Goal: Task Accomplishment & Management: Manage account settings

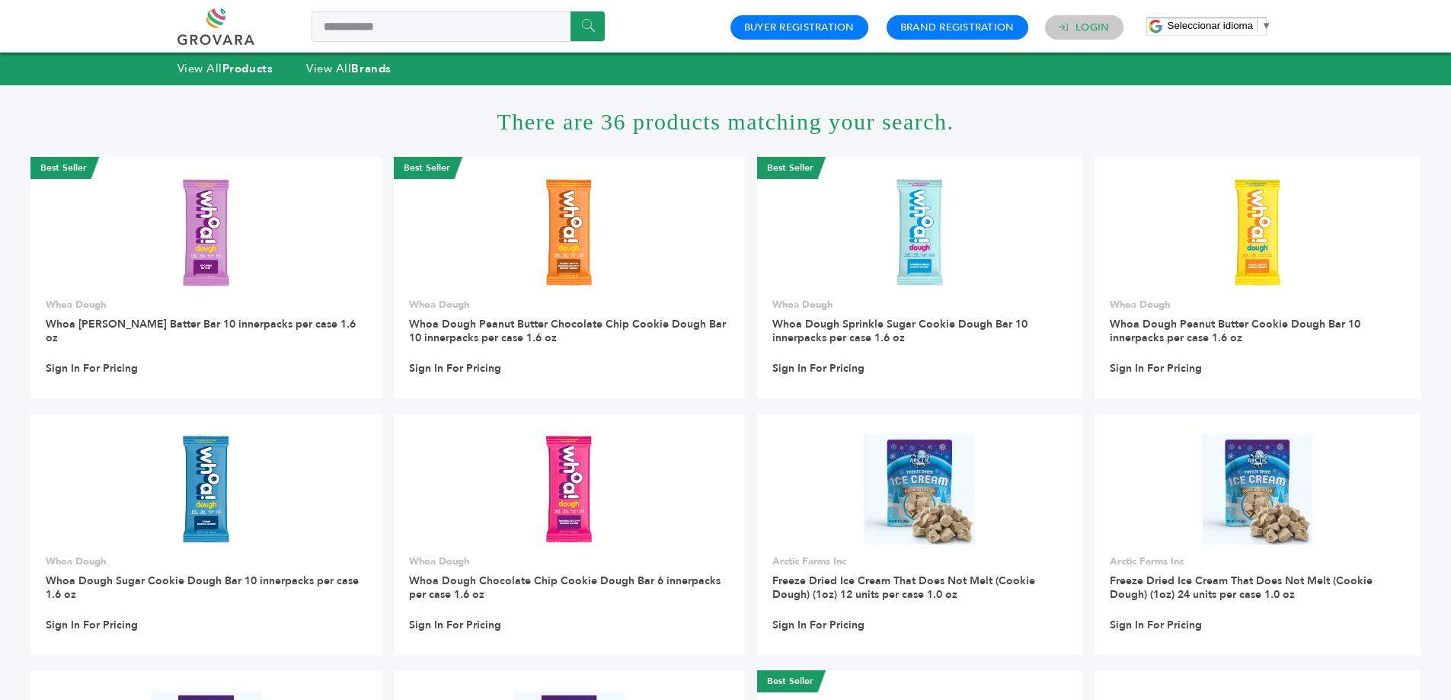
click at [1072, 17] on h4 "Login" at bounding box center [1084, 27] width 78 height 24
click at [1083, 22] on link "Login" at bounding box center [1093, 28] width 34 height 14
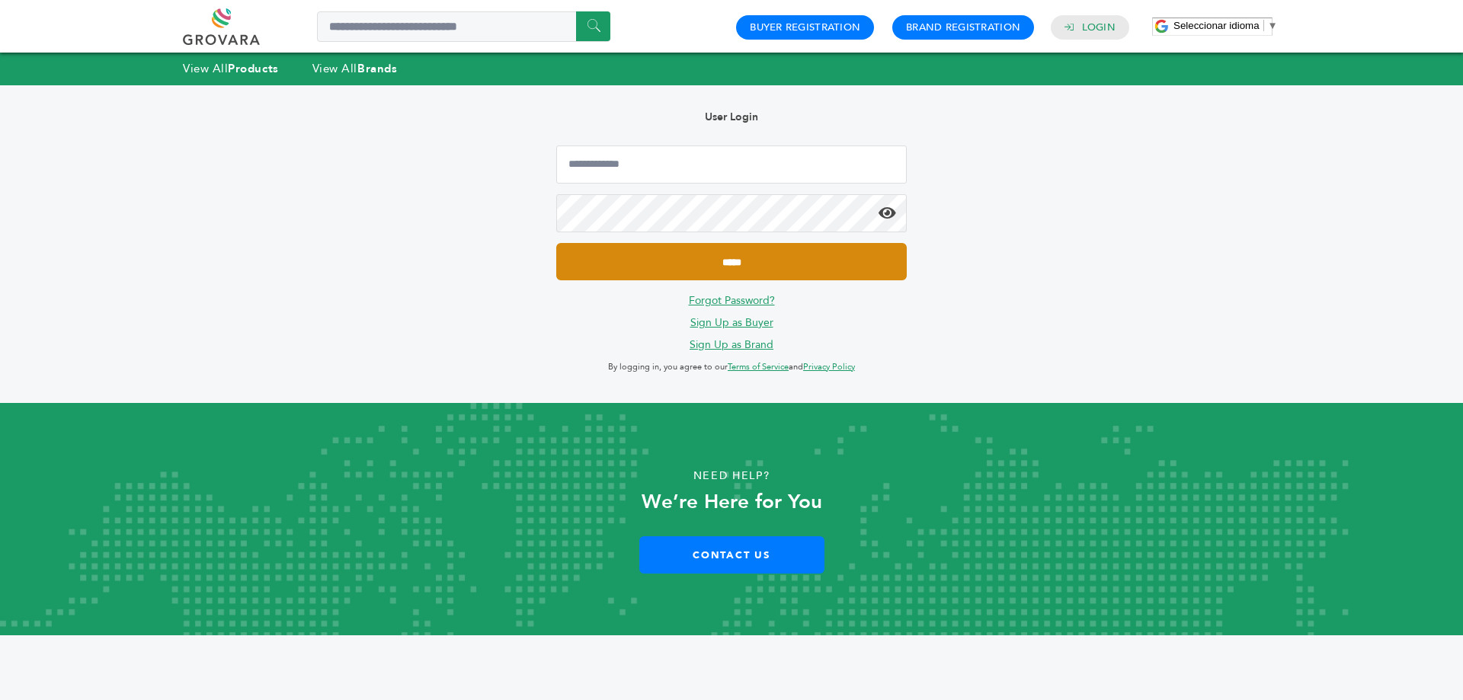
type input "**********"
click at [700, 264] on input "*****" at bounding box center [731, 261] width 350 height 37
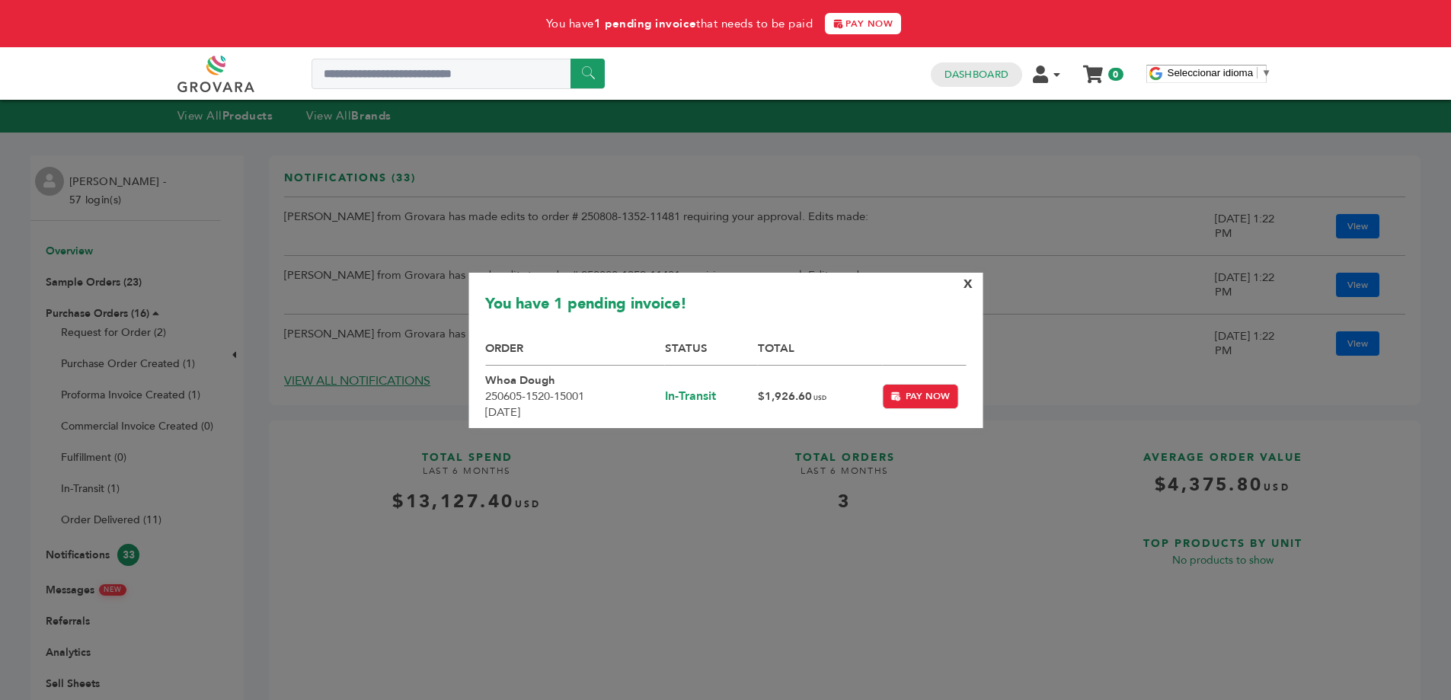
click at [970, 283] on span "X" at bounding box center [968, 284] width 9 height 17
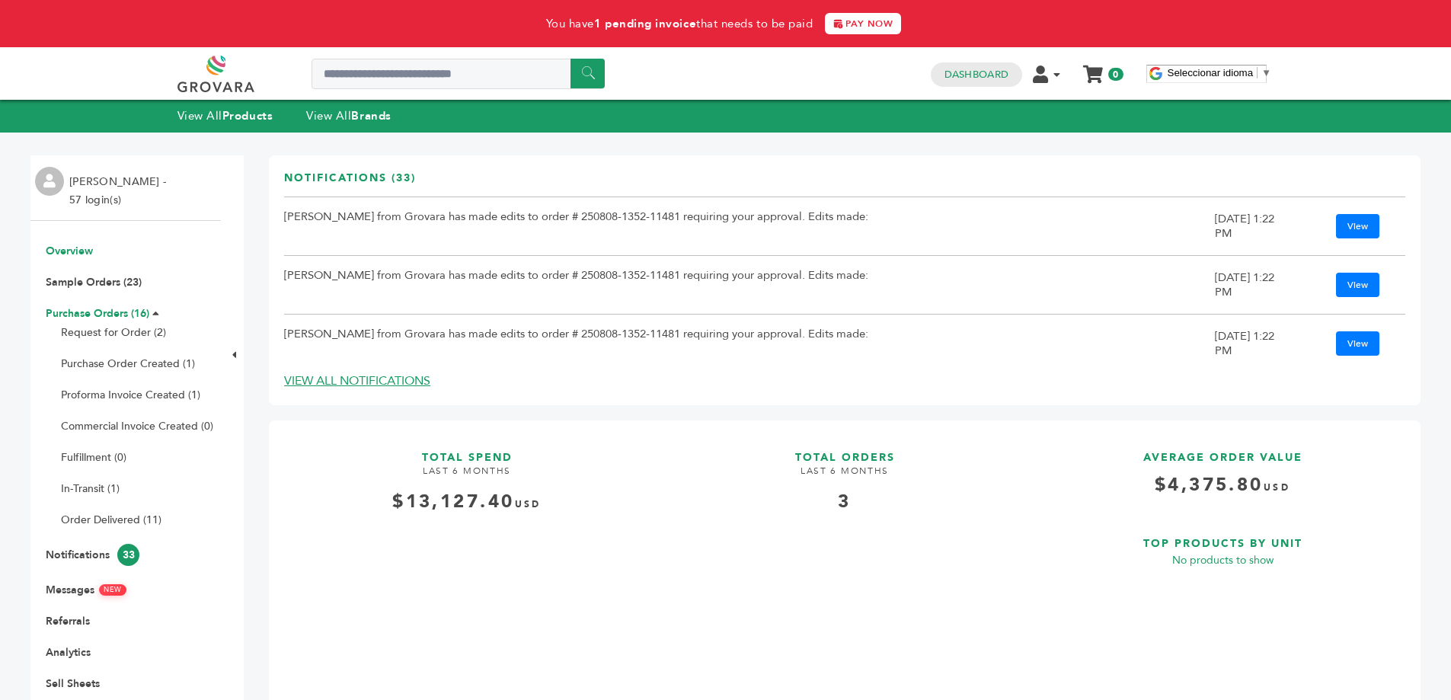
click at [112, 310] on link "Purchase Orders (16)" at bounding box center [98, 313] width 104 height 14
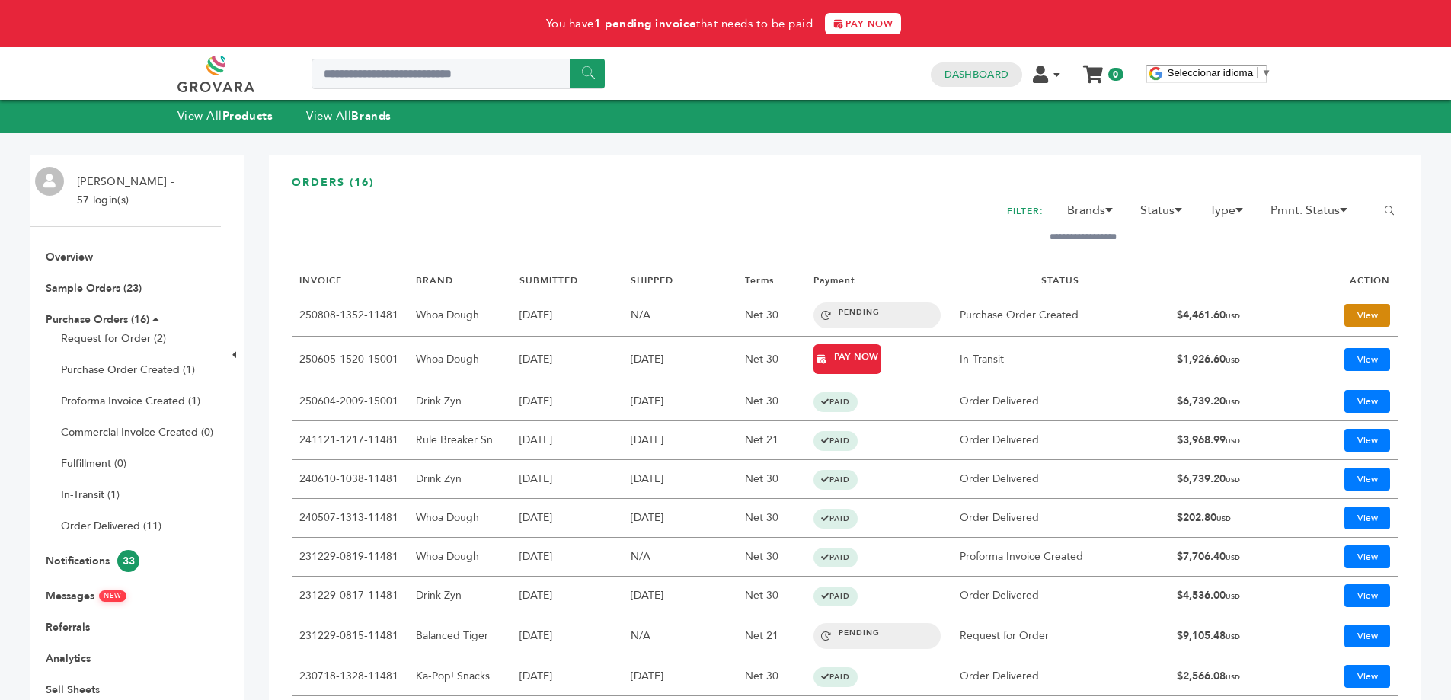
click at [1346, 319] on link "View" at bounding box center [1368, 315] width 46 height 23
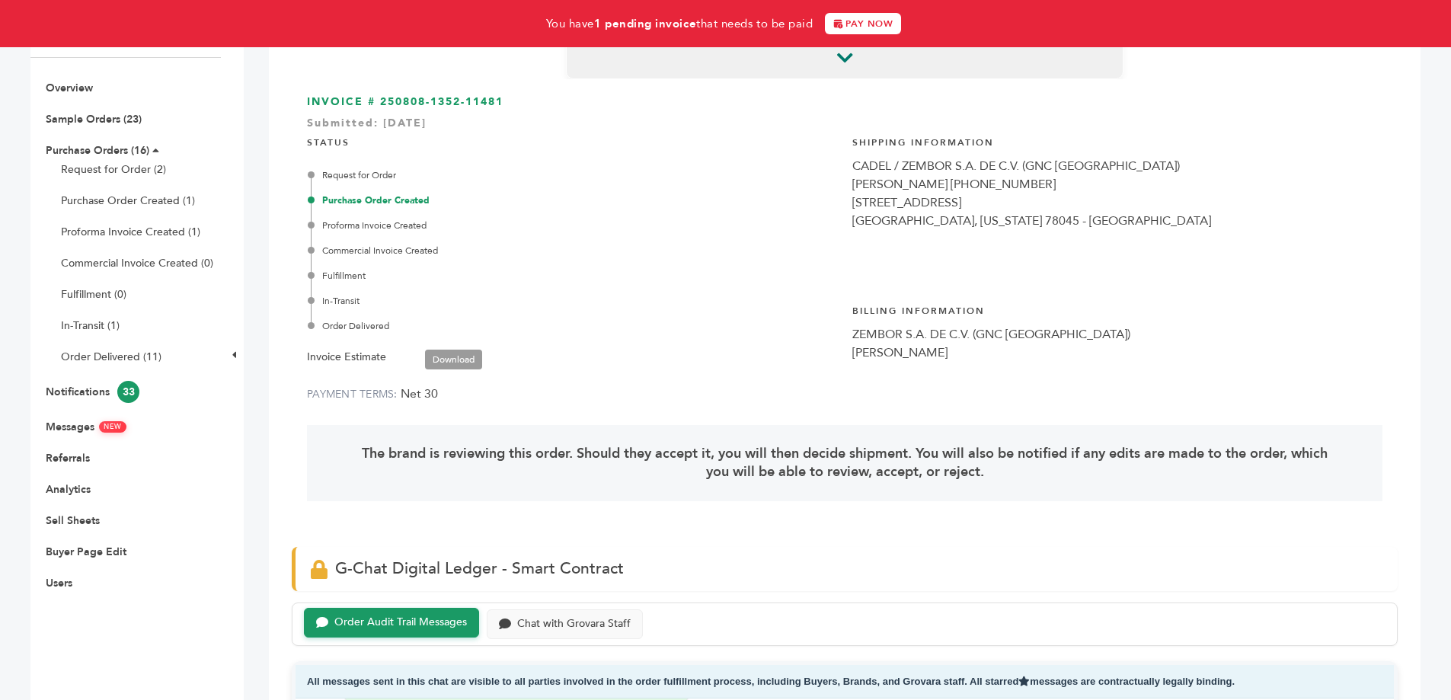
scroll to position [305, 0]
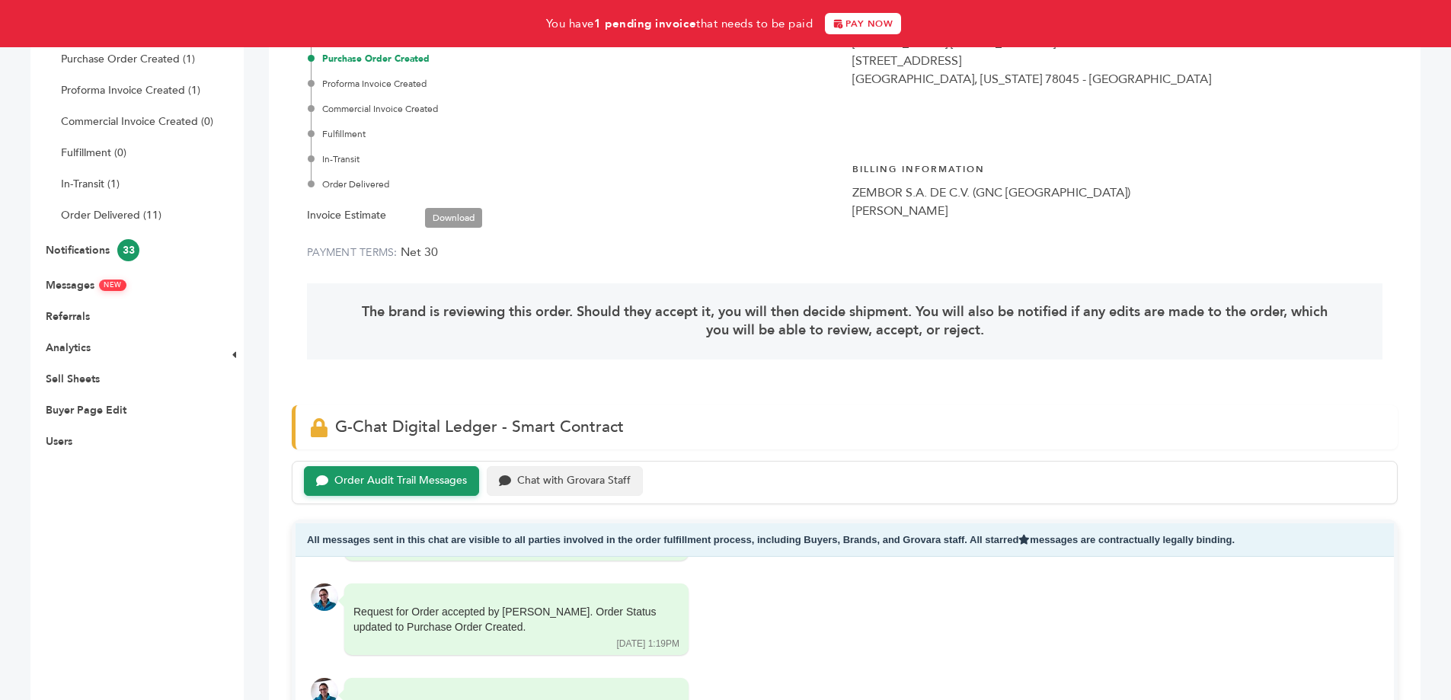
click at [578, 478] on div "Chat with Grovara Staff" at bounding box center [574, 481] width 114 height 13
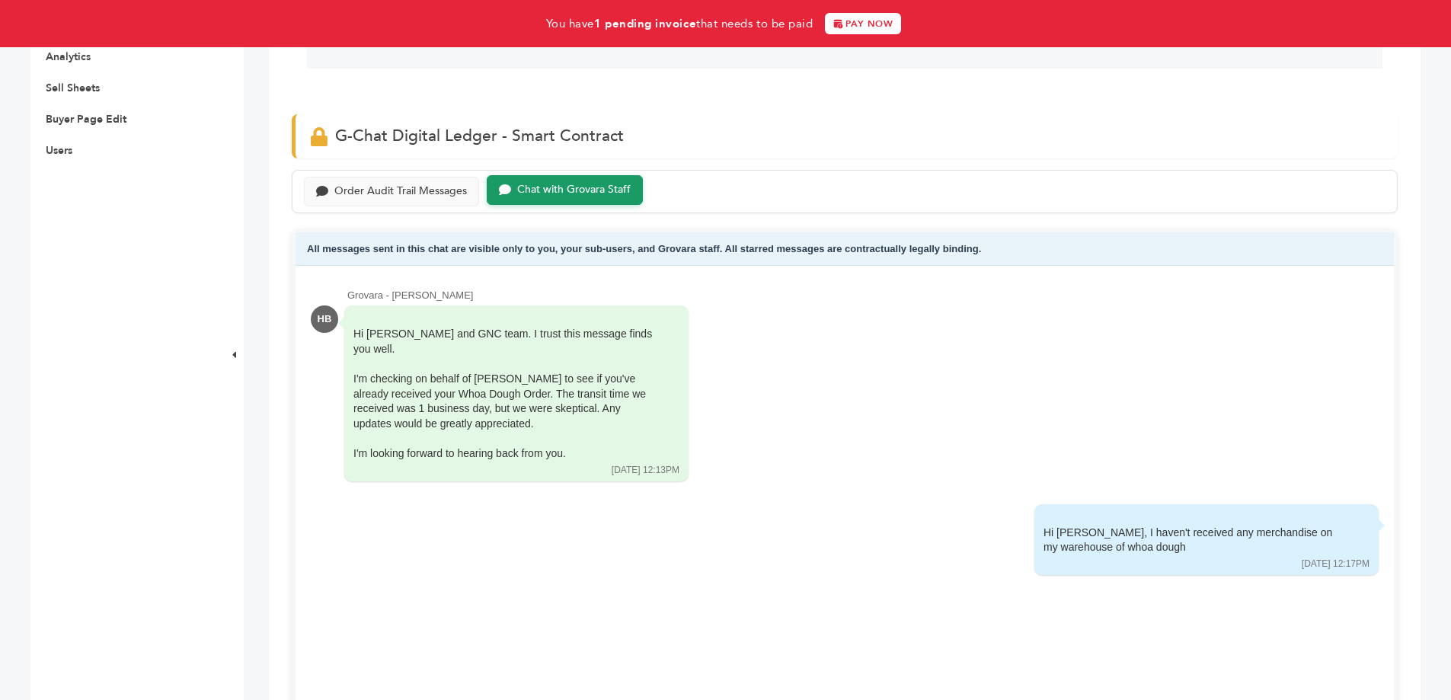
scroll to position [762, 0]
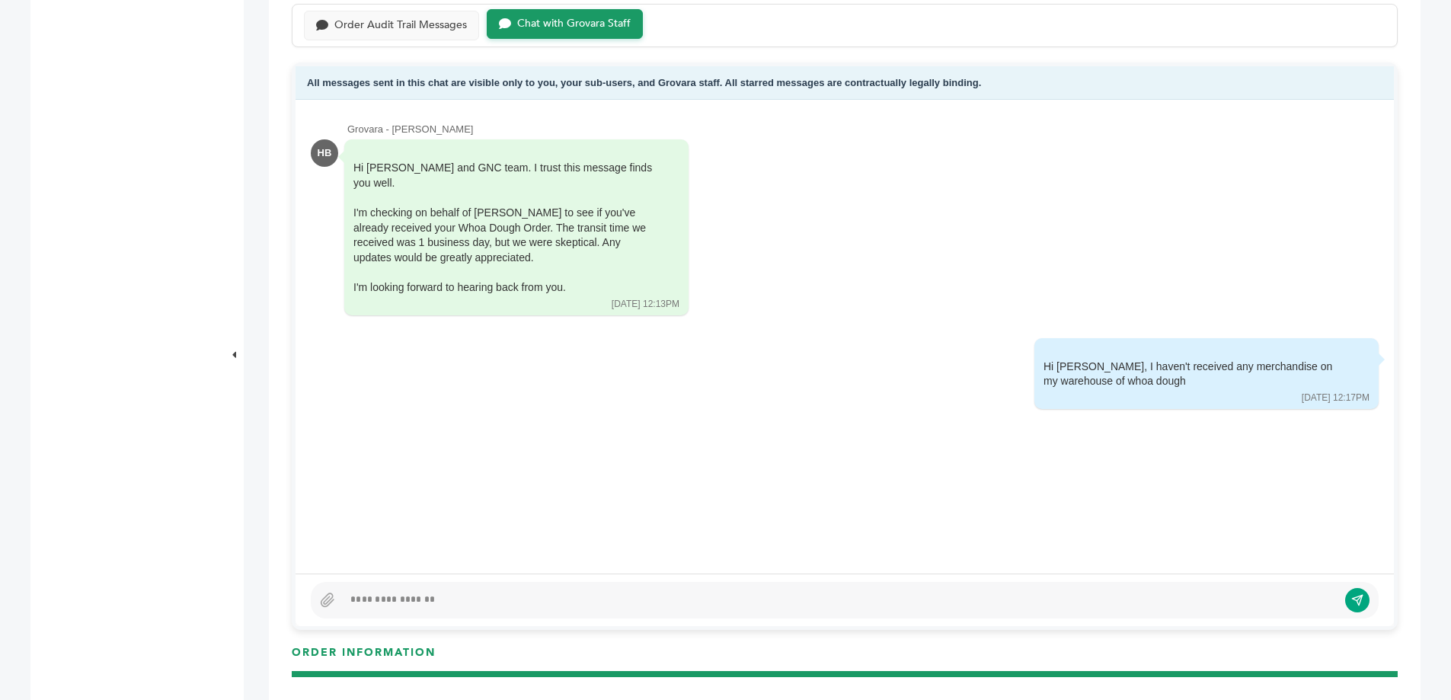
click at [665, 602] on div at bounding box center [840, 600] width 995 height 18
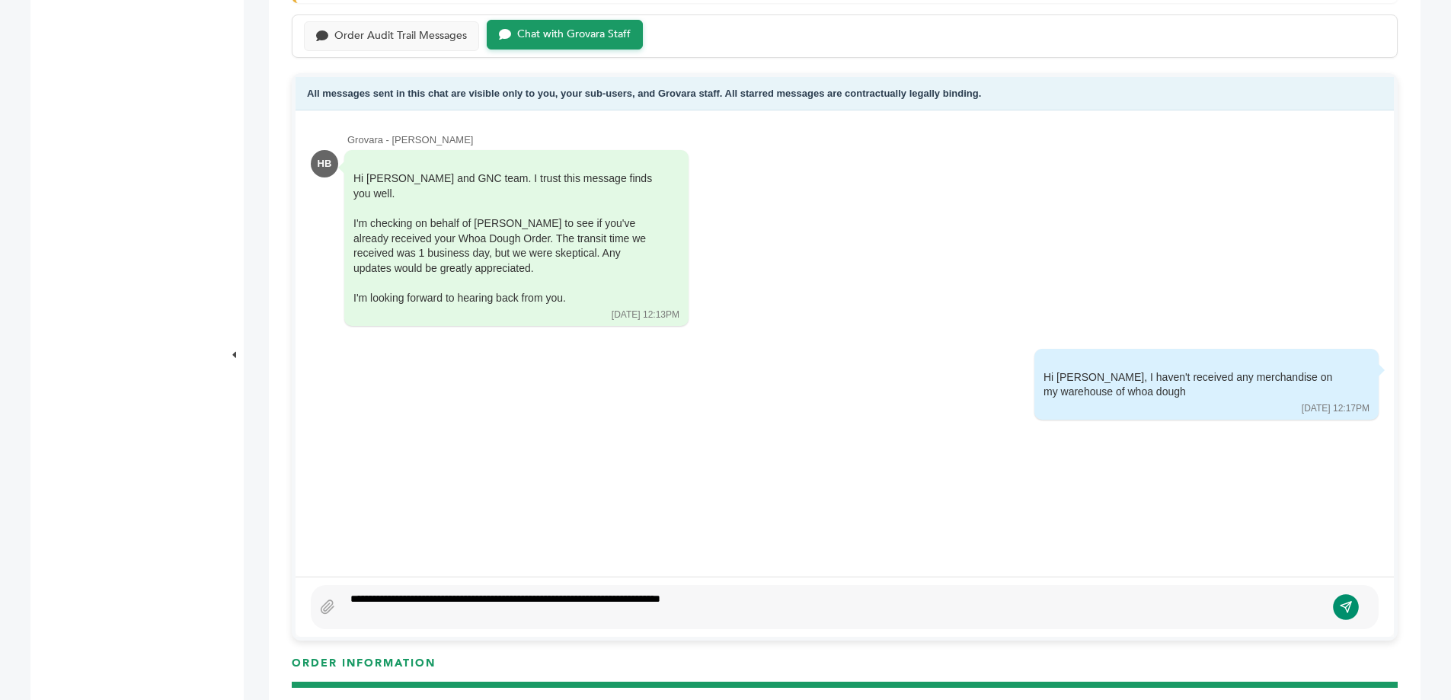
click at [1340, 606] on icon "submit" at bounding box center [1346, 606] width 13 height 13
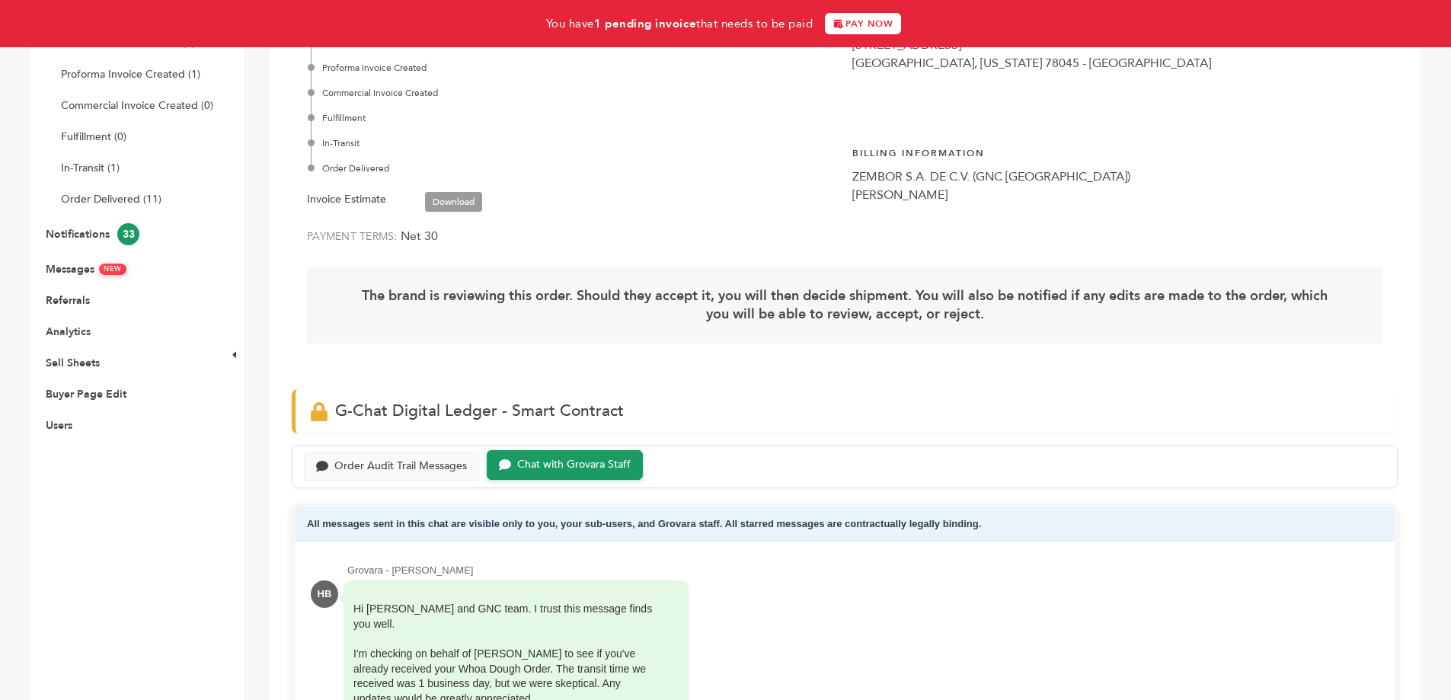
scroll to position [294, 0]
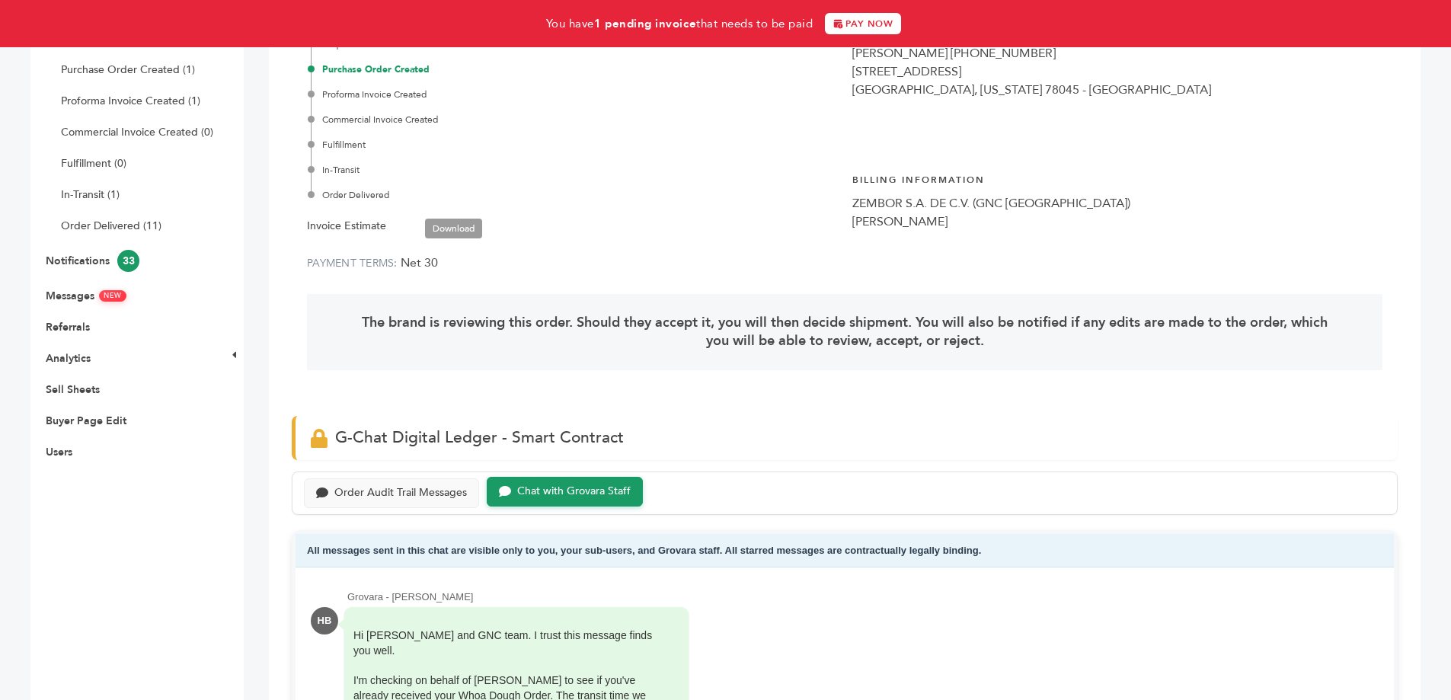
click at [462, 226] on link "Download" at bounding box center [453, 229] width 57 height 20
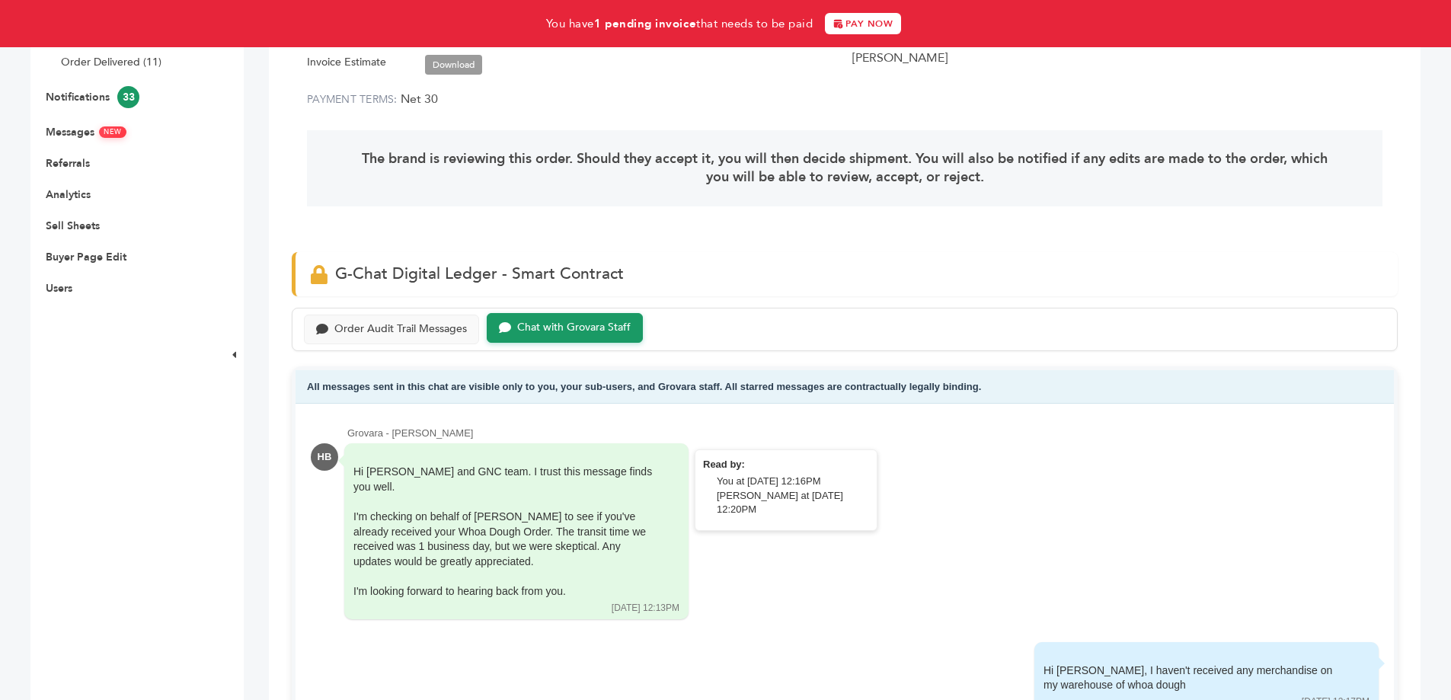
scroll to position [599, 0]
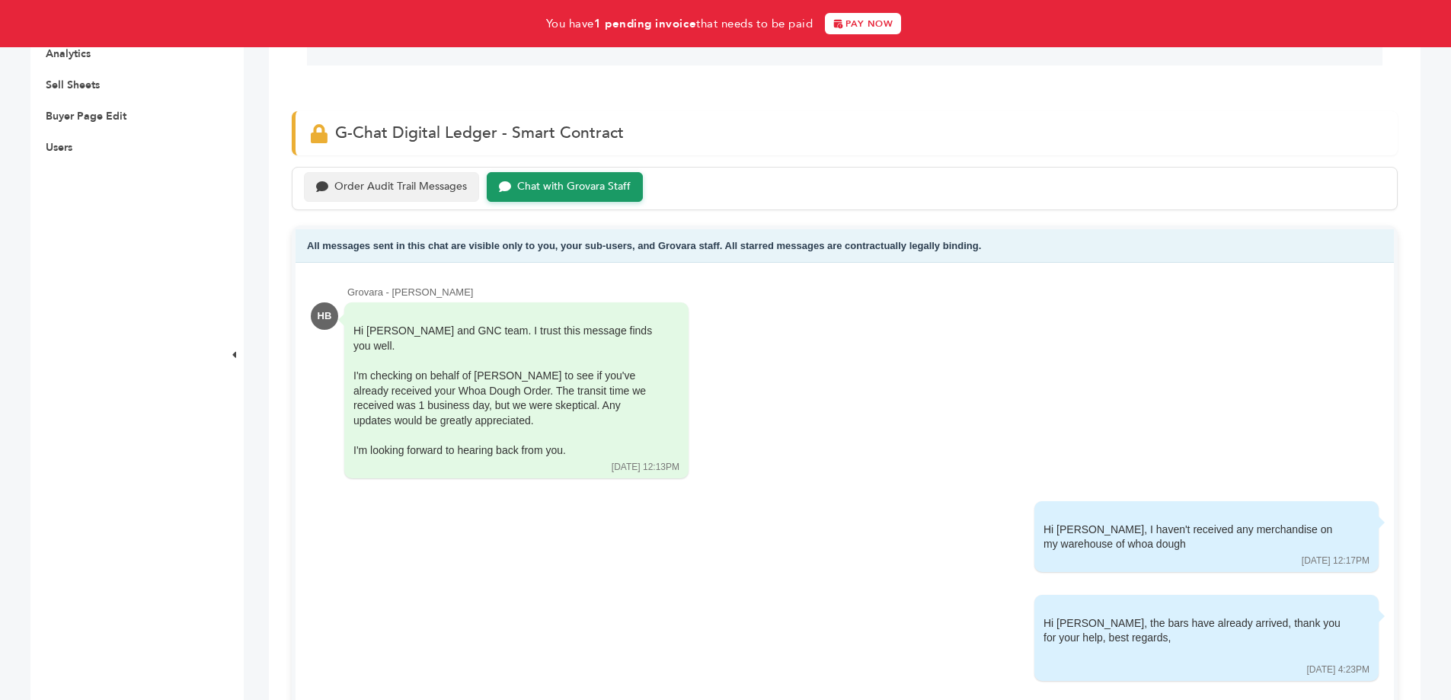
click at [450, 199] on div "Order Audit Trail Messages" at bounding box center [391, 187] width 175 height 30
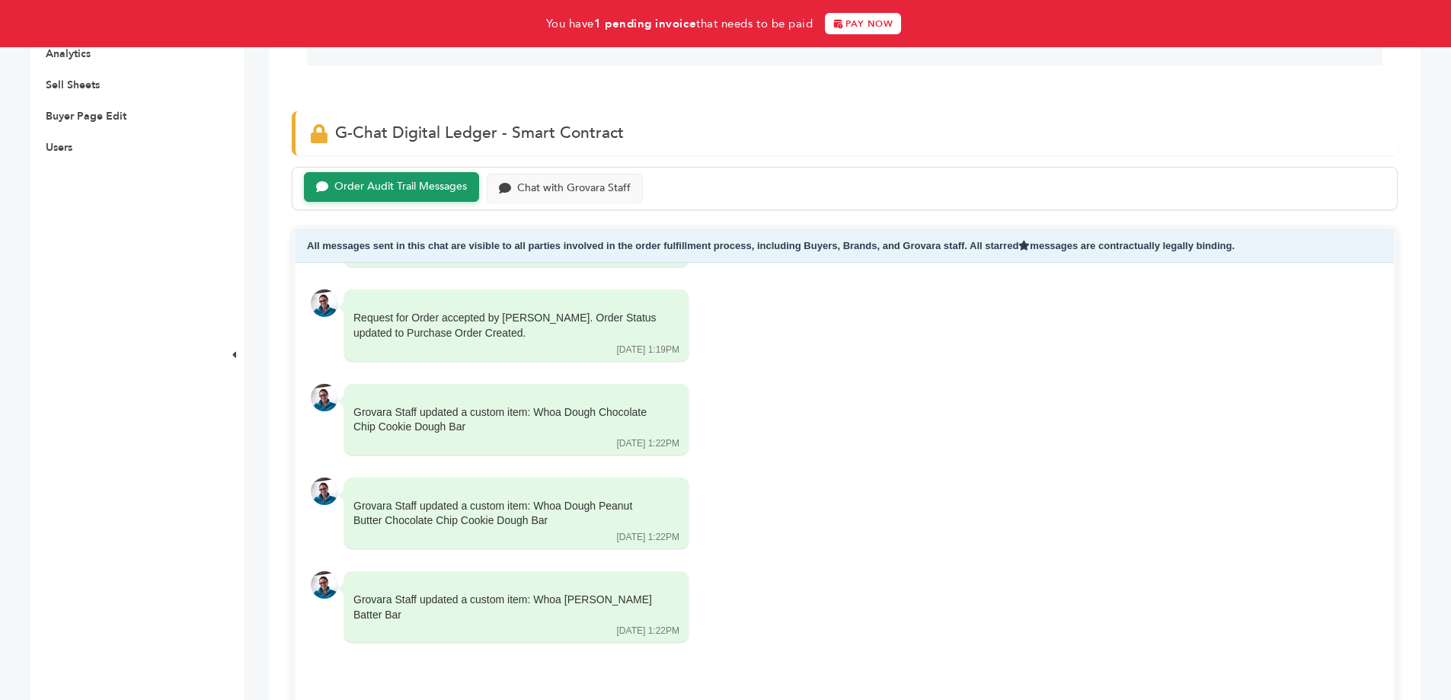
scroll to position [904, 0]
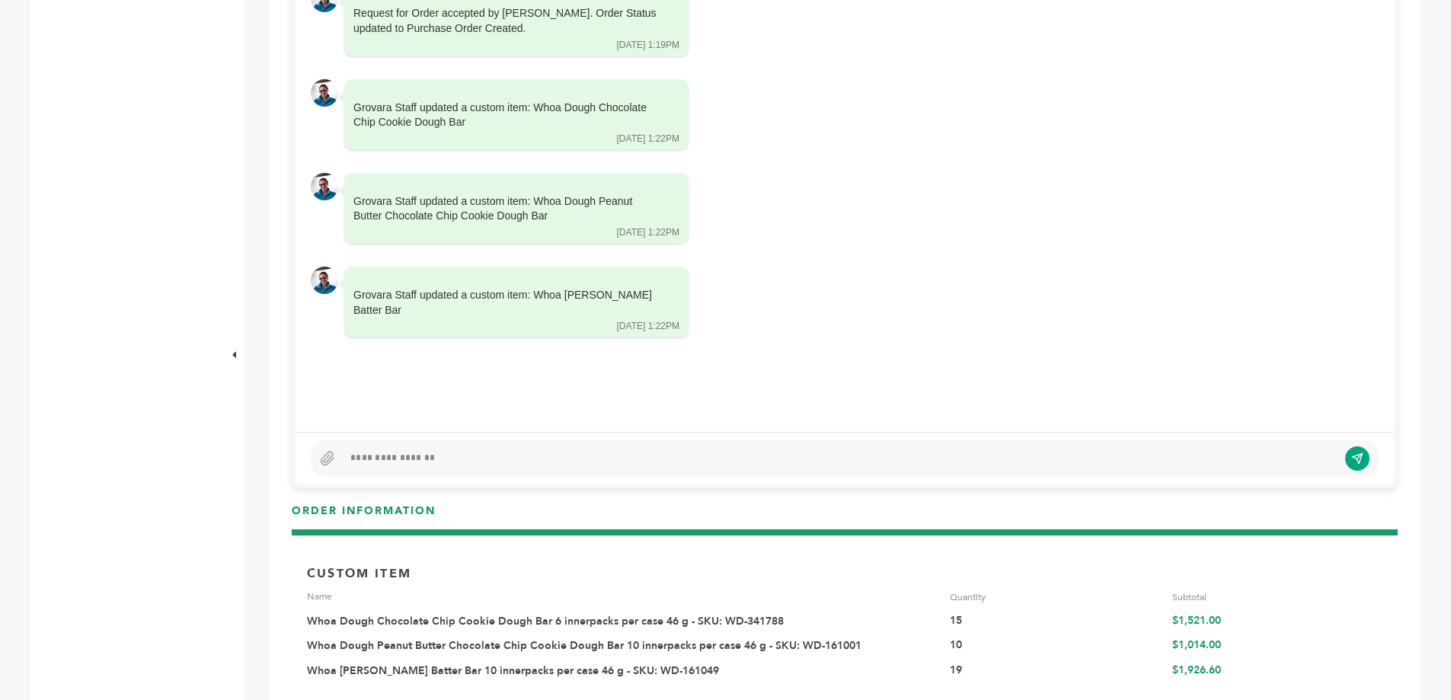
click at [581, 443] on div at bounding box center [845, 458] width 1068 height 37
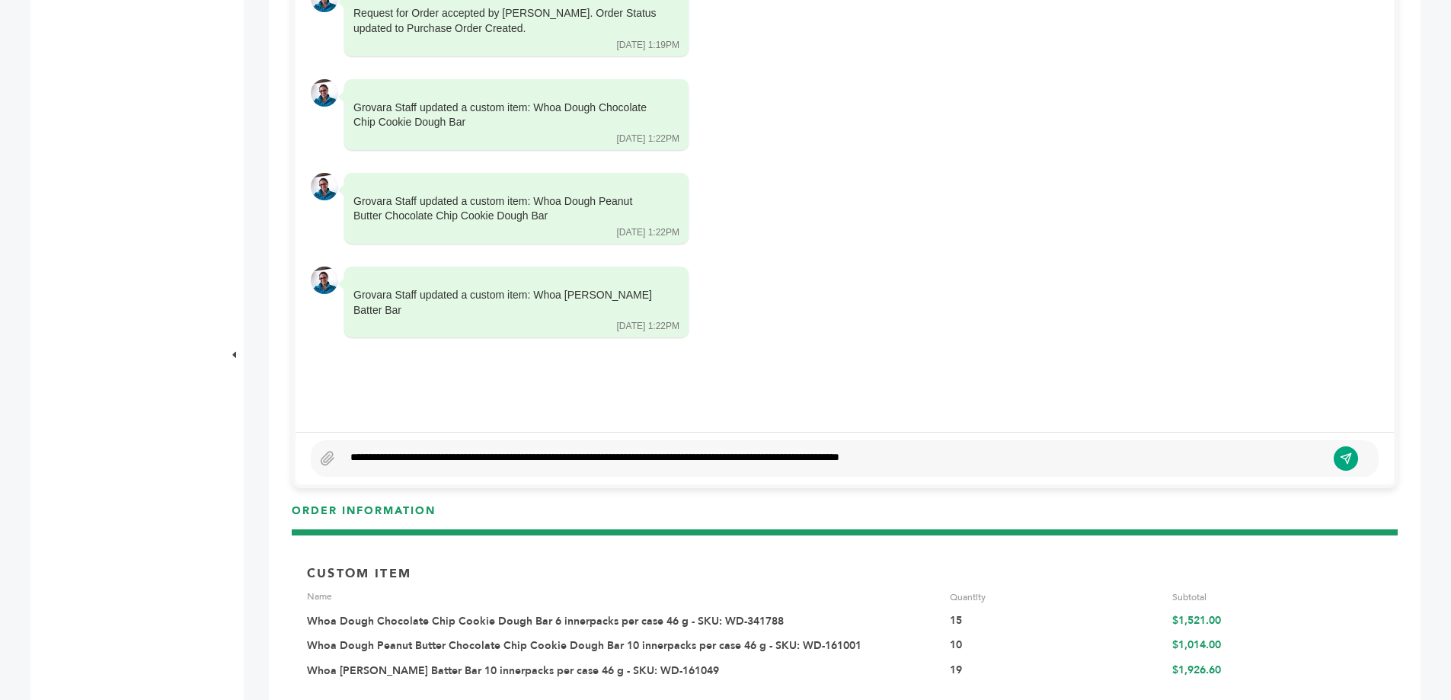
click at [887, 459] on div "**********" at bounding box center [835, 459] width 984 height 18
click at [1345, 454] on icon "submit" at bounding box center [1346, 459] width 12 height 12
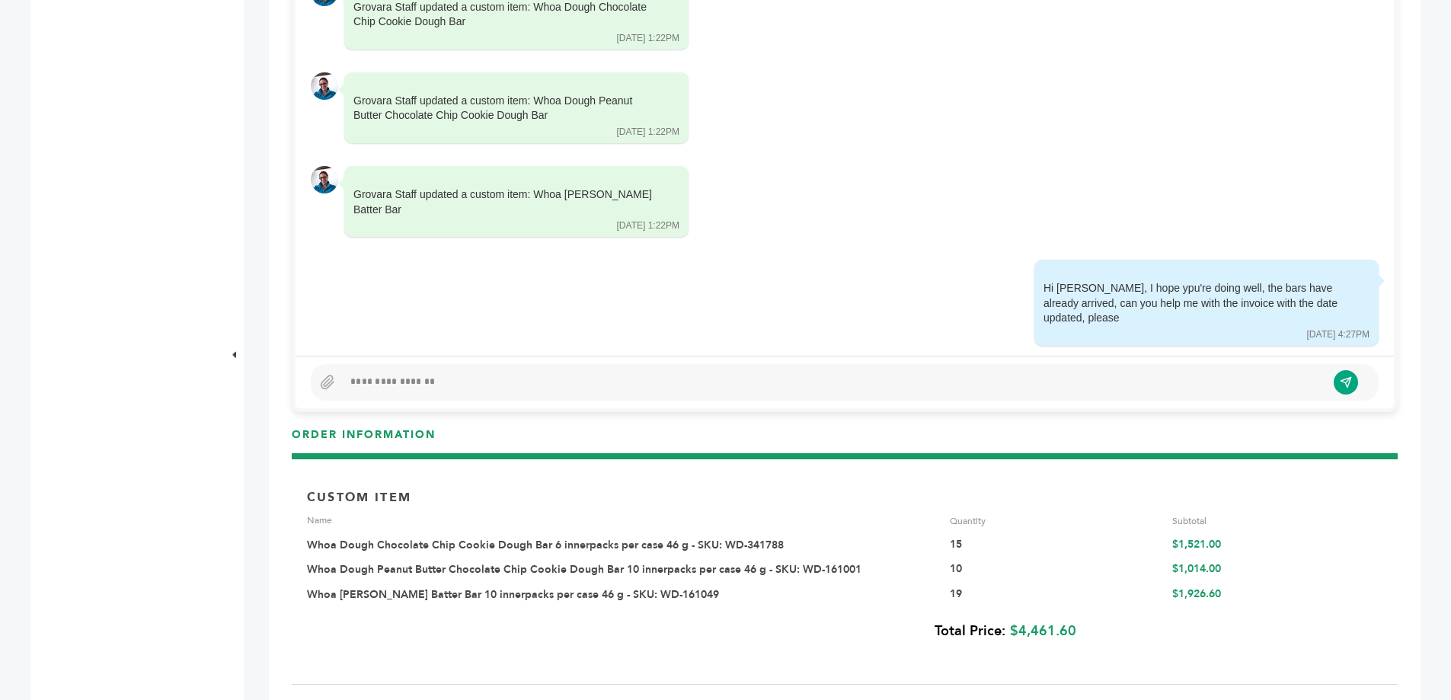
scroll to position [827, 0]
